Goal: Check status

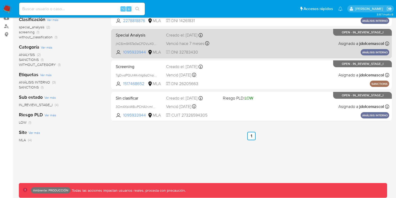
scroll to position [102, 0]
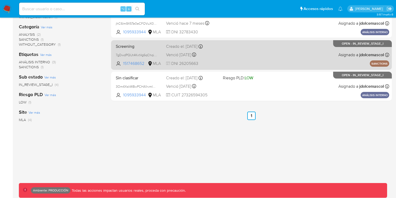
click at [254, 53] on div "Screening 7gDwdPQUt4KvtVg6qChqiWKa 1517468652 MLA Creado el: 10/05/2024 Creado …" at bounding box center [252, 54] width 276 height 26
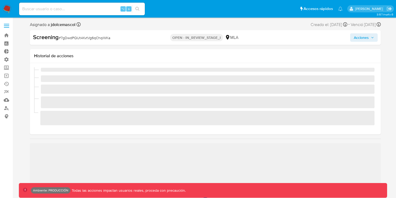
scroll to position [247, 0]
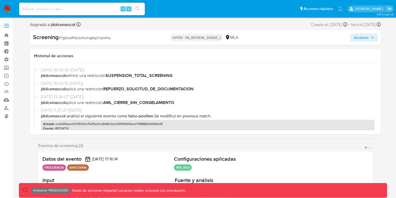
select select "10"
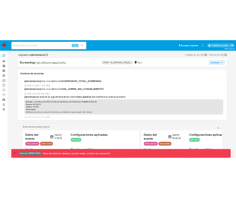
scroll to position [104, 0]
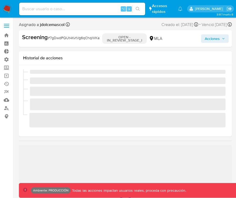
scroll to position [247, 0]
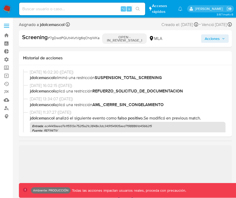
select select "10"
